Goal: Navigation & Orientation: Find specific page/section

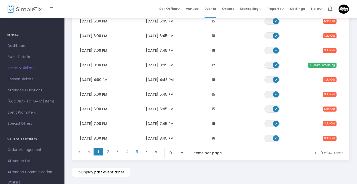
scroll to position [96, 0]
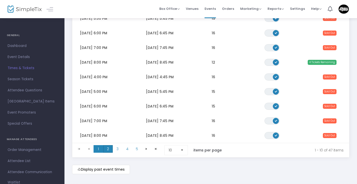
click at [111, 151] on span "2" at bounding box center [108, 150] width 10 height 8
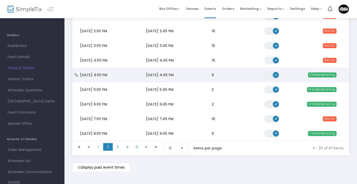
scroll to position [102, 0]
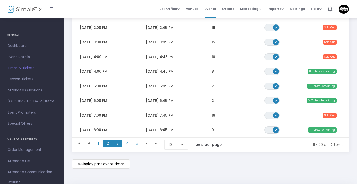
click at [118, 143] on span "3" at bounding box center [118, 144] width 10 height 8
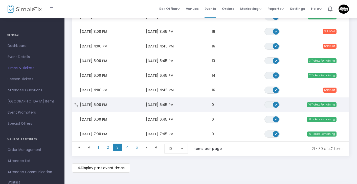
scroll to position [99, 0]
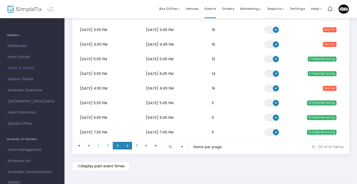
click at [127, 148] on span "4" at bounding box center [127, 146] width 10 height 8
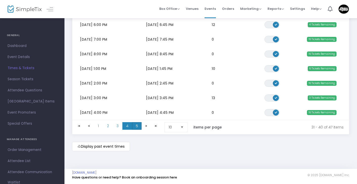
click at [138, 126] on span "5" at bounding box center [137, 126] width 10 height 8
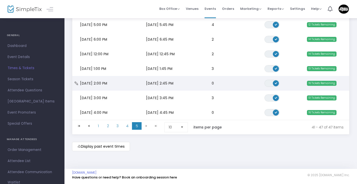
scroll to position [77, 0]
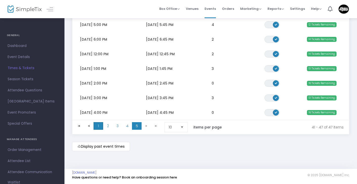
click at [99, 124] on span "1" at bounding box center [99, 126] width 10 height 8
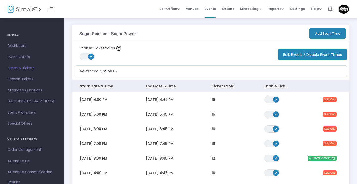
scroll to position [0, 0]
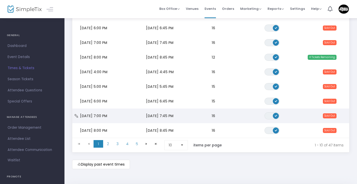
scroll to position [103, 0]
